Goal: Information Seeking & Learning: Check status

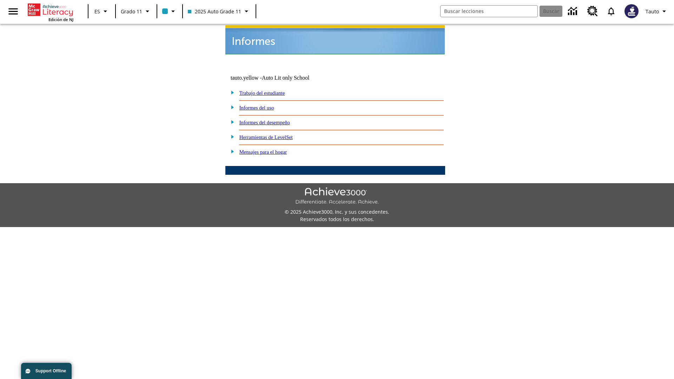
click at [262, 105] on link "Informes del uso" at bounding box center [256, 108] width 35 height 6
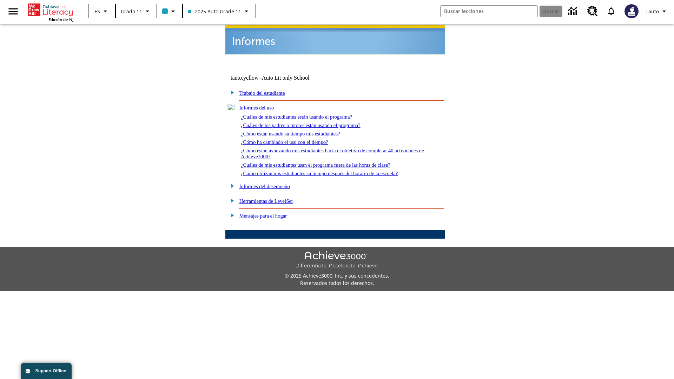
click at [306, 114] on link "¿Cuáles de mis estudiantes están usando el programa?" at bounding box center [296, 117] width 111 height 6
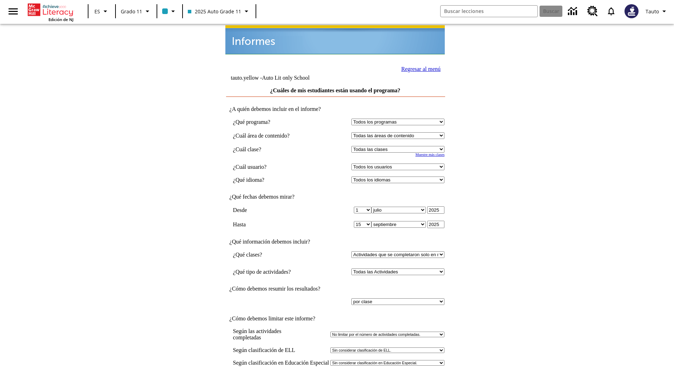
click at [335, 379] on input "Ver Informe" at bounding box center [335, 386] width 32 height 8
click at [419, 68] on link "Regresar al menú" at bounding box center [420, 69] width 39 height 6
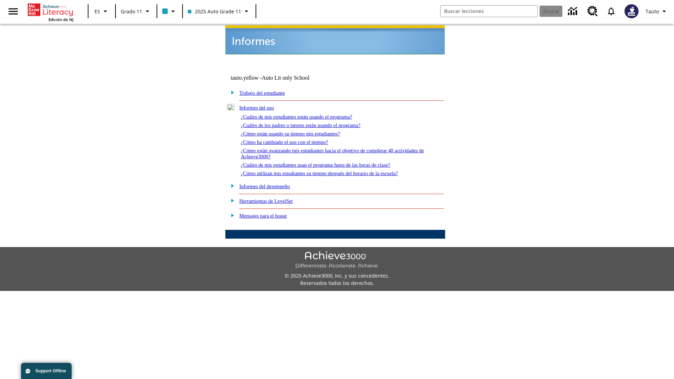
click at [299, 131] on link "¿Cómo están usando su tiempo mis estudiantes?" at bounding box center [290, 134] width 99 height 6
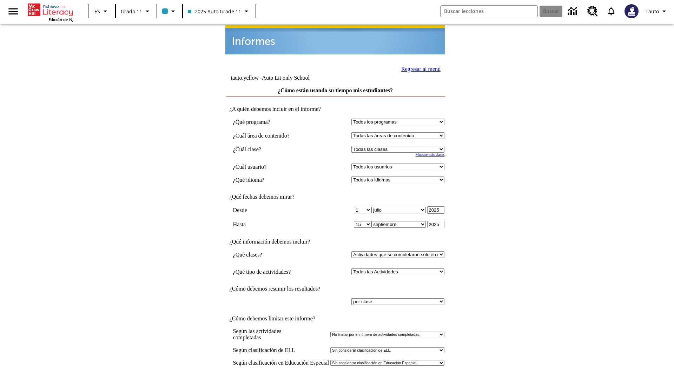
click at [335, 379] on input "Ver Informe" at bounding box center [335, 386] width 32 height 8
click at [419, 68] on link "Regresar al menú" at bounding box center [420, 69] width 39 height 6
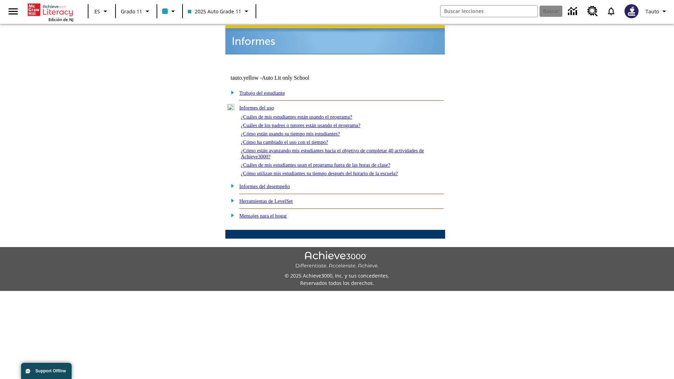
click at [331, 171] on link "¿Cómo utilizan mis estudiantes su tiempo después del horario de la escuela?" at bounding box center [319, 174] width 157 height 6
